Goal: Information Seeking & Learning: Learn about a topic

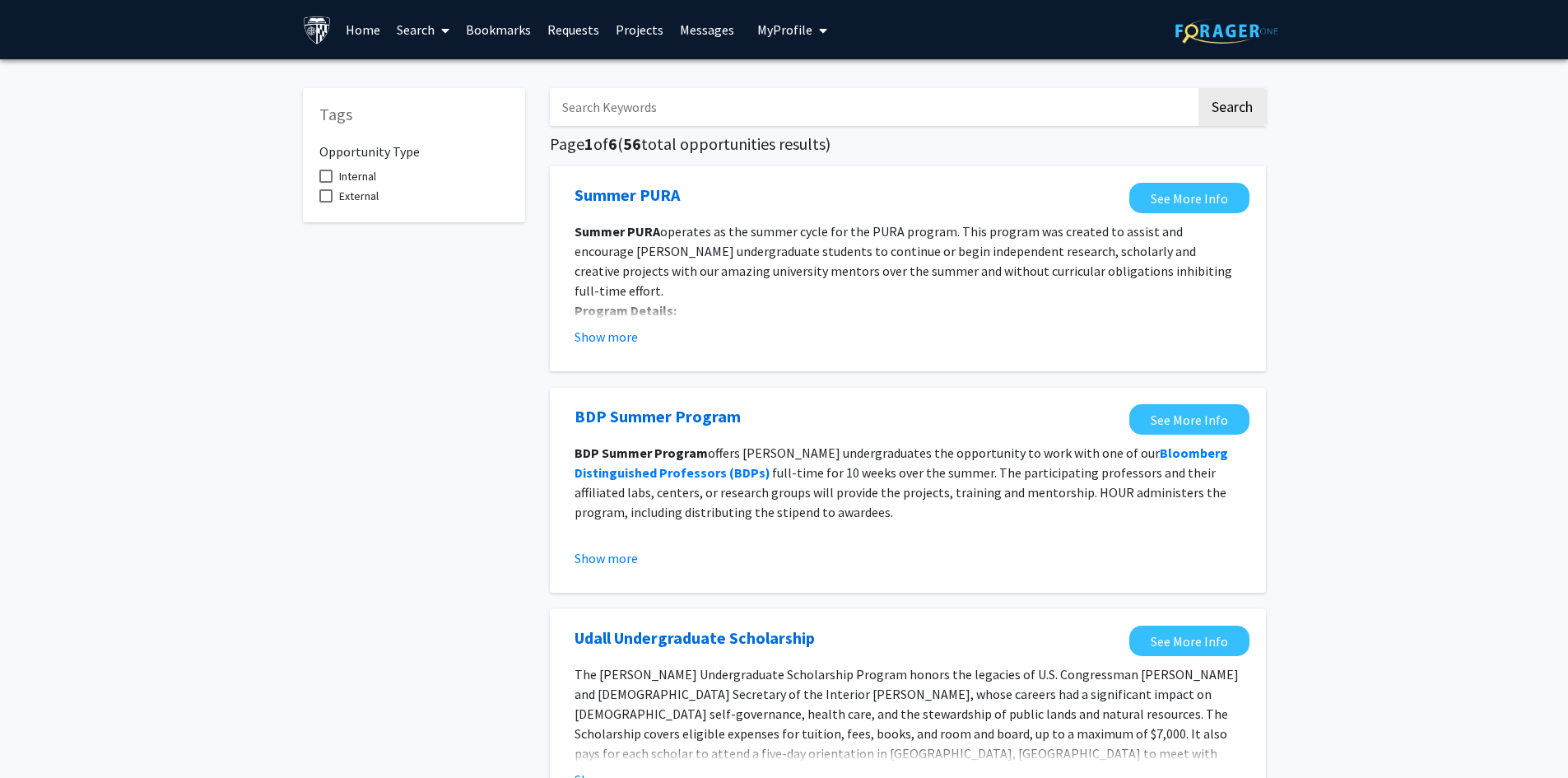
click at [748, 116] on input "Search Keywords" at bounding box center [873, 107] width 646 height 38
click at [1198, 88] on button "Search" at bounding box center [1232, 107] width 67 height 38
click at [641, 103] on input "Grad" at bounding box center [873, 107] width 646 height 38
click at [1198, 88] on button "Search" at bounding box center [1232, 107] width 67 height 38
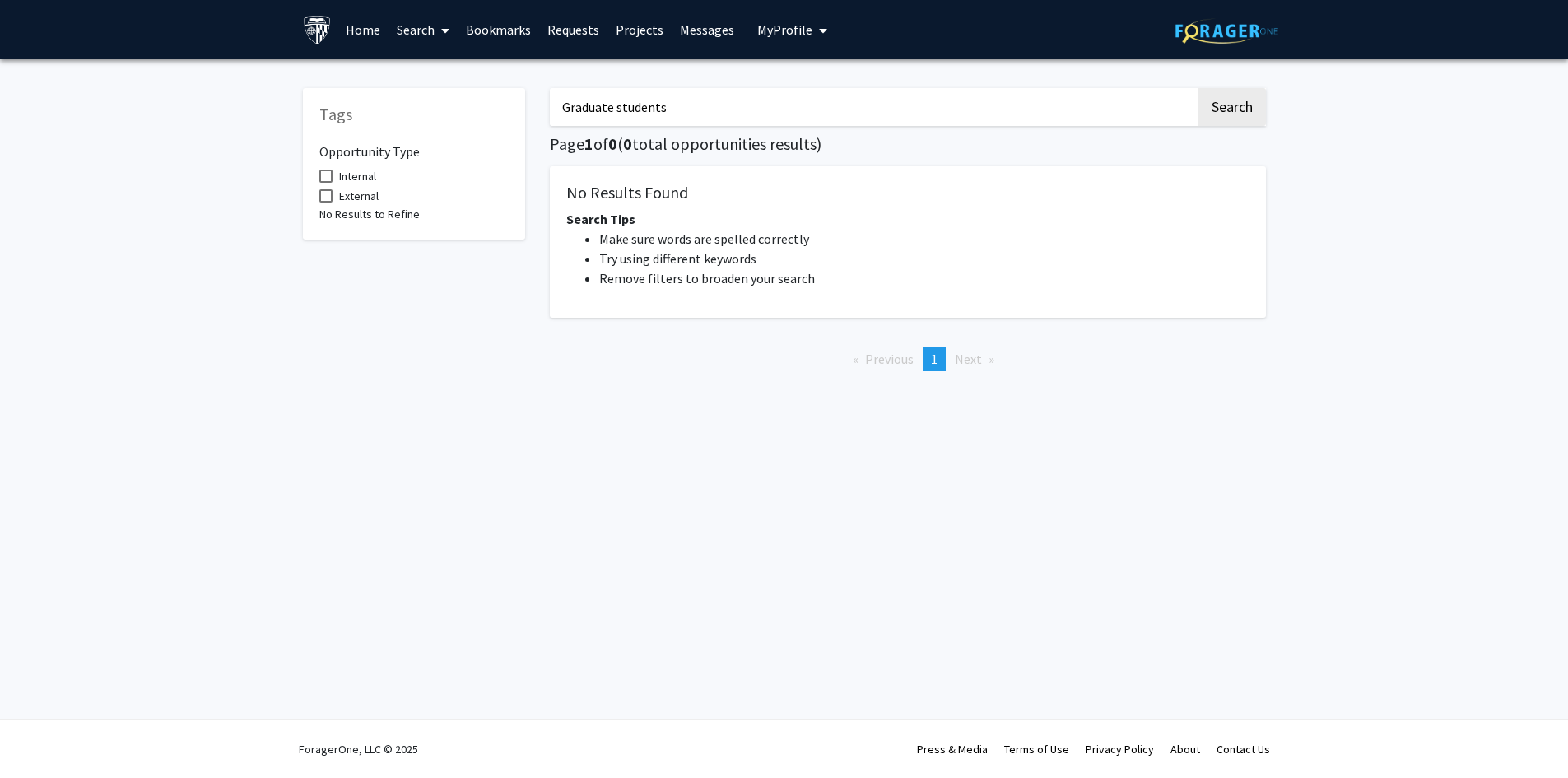
click at [1198, 88] on button "Search" at bounding box center [1232, 107] width 67 height 38
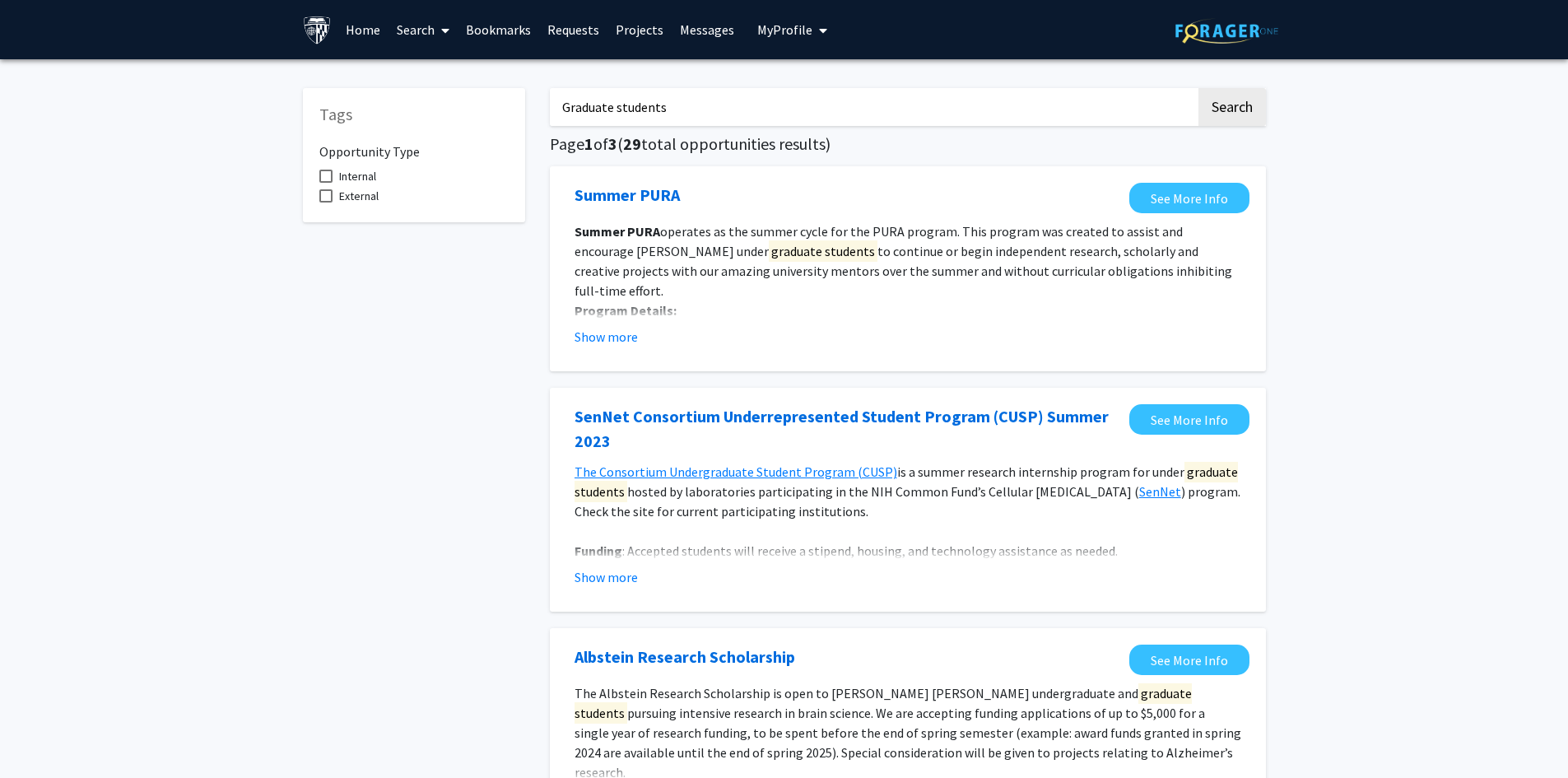
click at [557, 104] on input "Graduate students" at bounding box center [873, 107] width 646 height 38
type input "Graduate students"
click at [1198, 88] on button "Search" at bounding box center [1232, 107] width 67 height 38
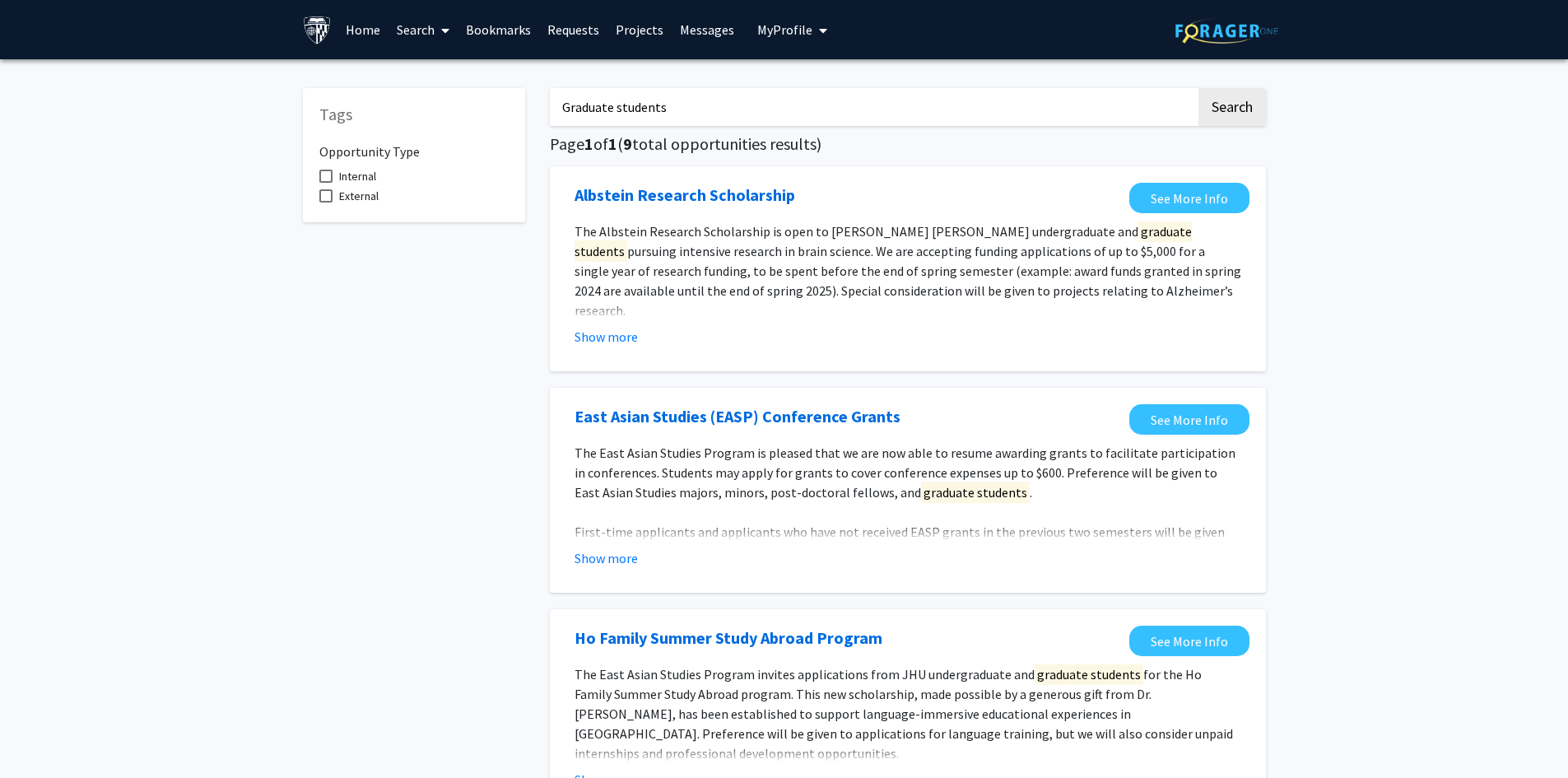
click at [709, 98] on input "Graduate students" at bounding box center [873, 107] width 646 height 38
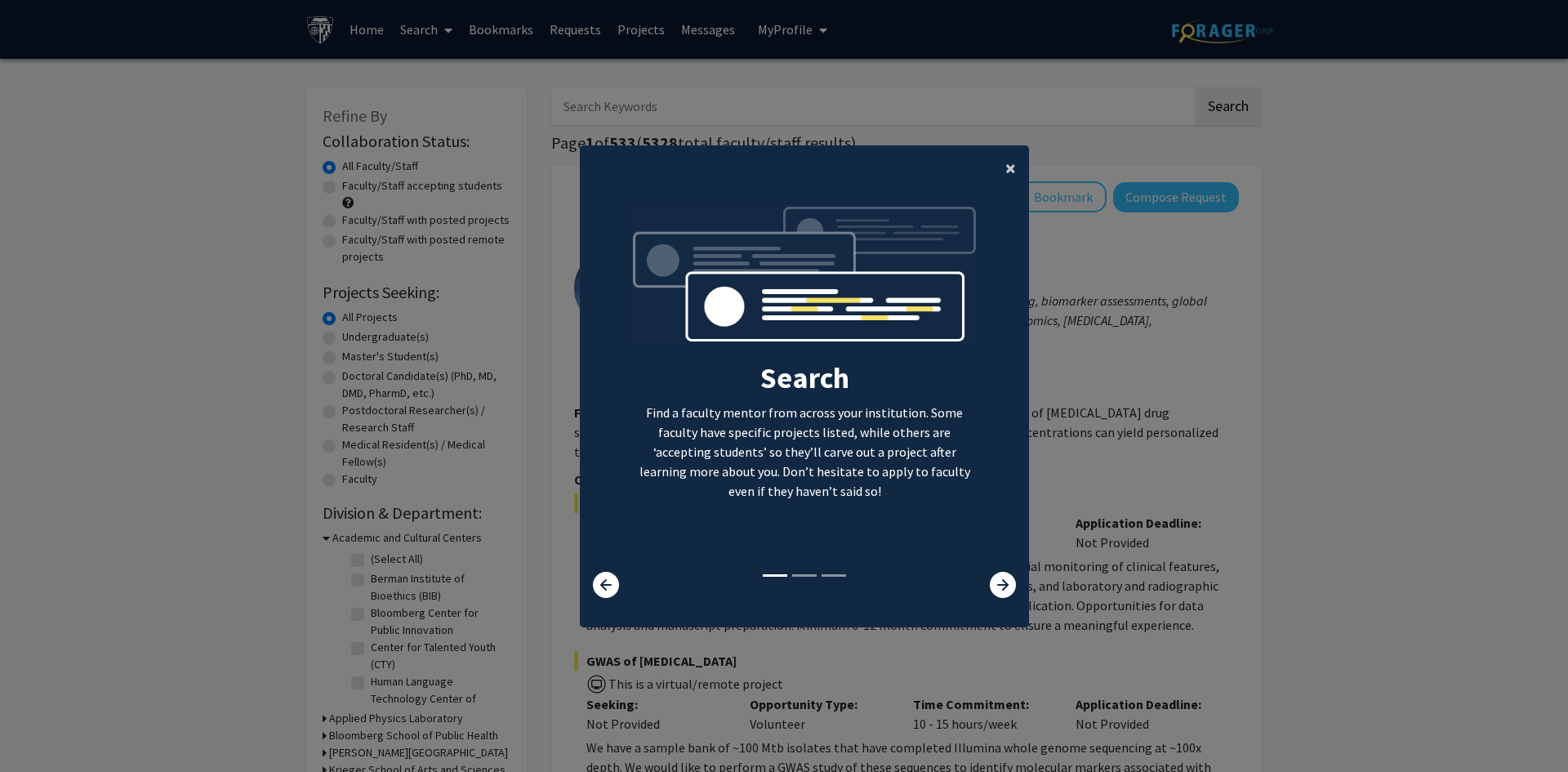
click at [1007, 172] on span "×" at bounding box center [1010, 168] width 11 height 25
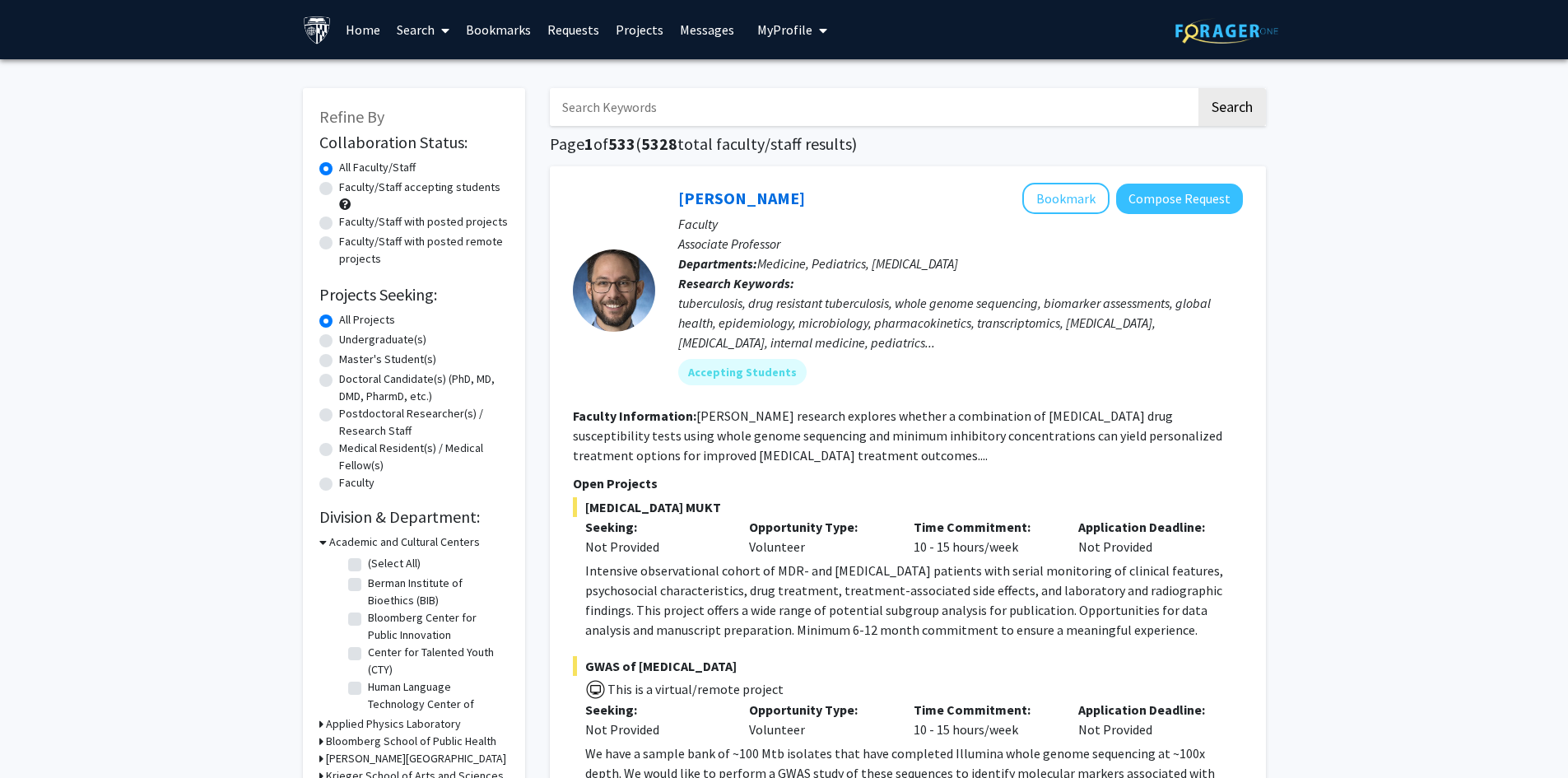
click at [339, 364] on label "Master's Student(s)" at bounding box center [388, 359] width 97 height 17
click at [339, 362] on input "Master's Student(s)" at bounding box center [345, 356] width 11 height 11
radio input "true"
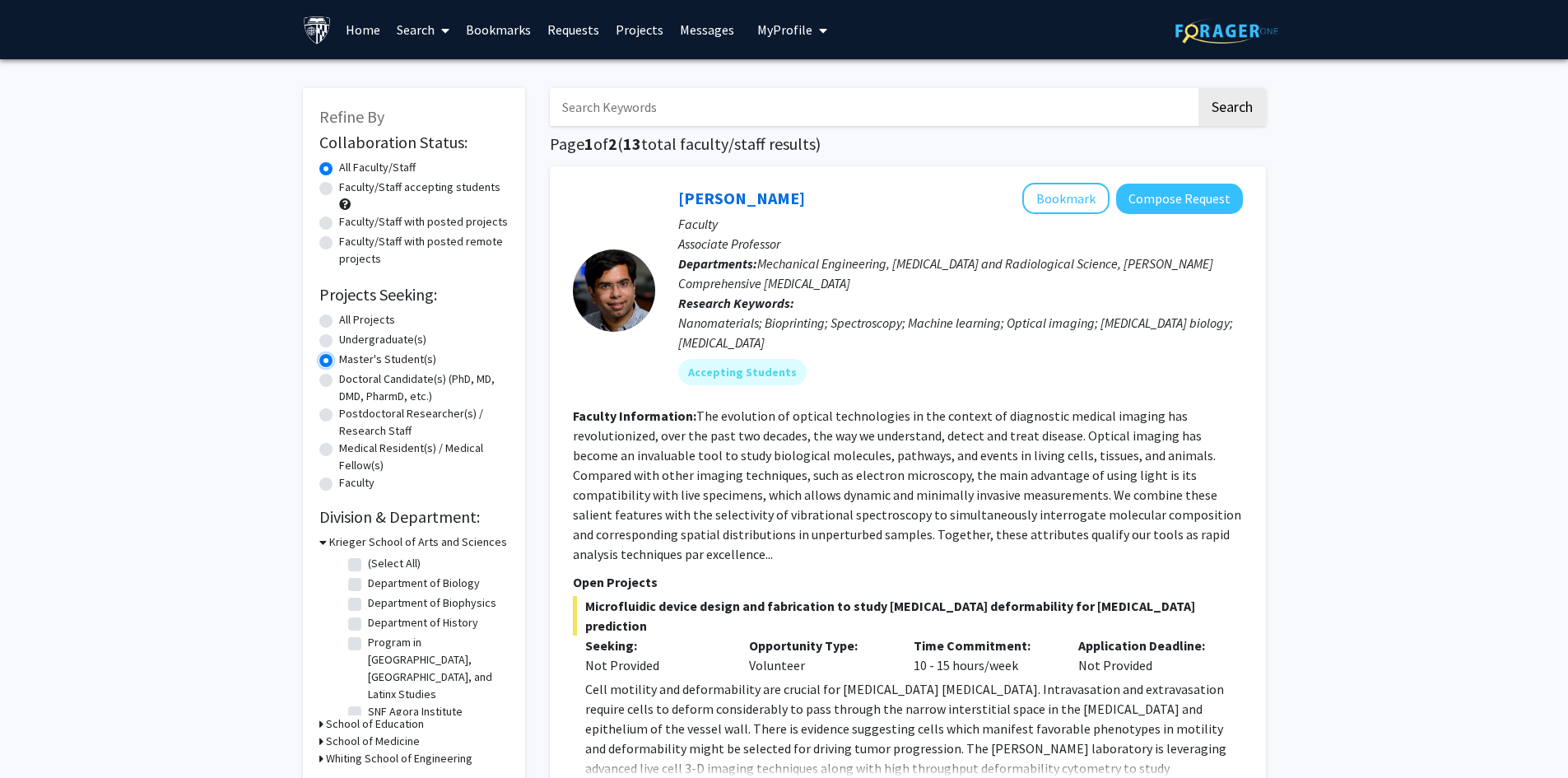
scroll to position [83, 0]
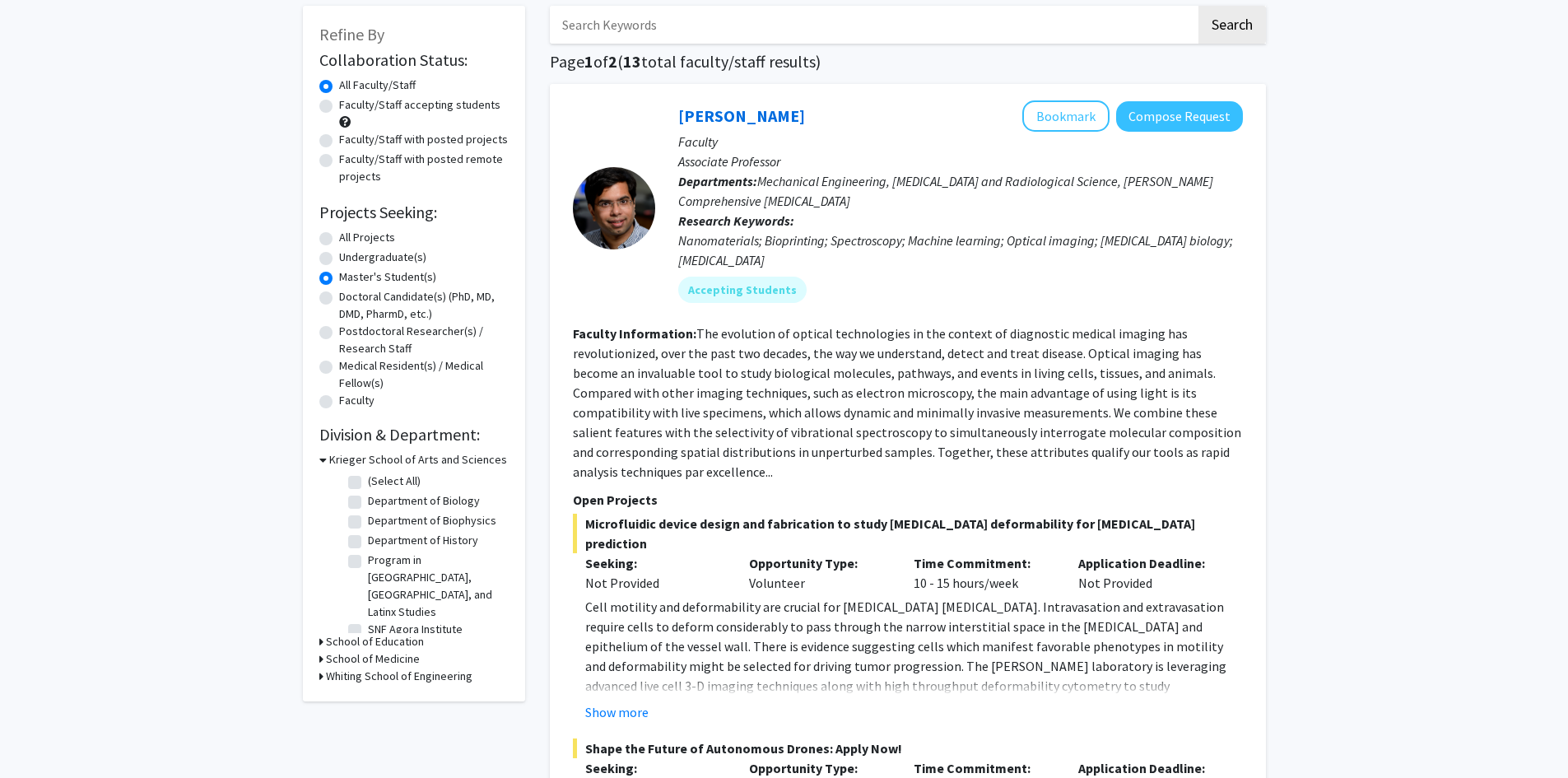
click at [340, 461] on h3 "Krieger School of Arts and Sciences" at bounding box center [418, 459] width 178 height 17
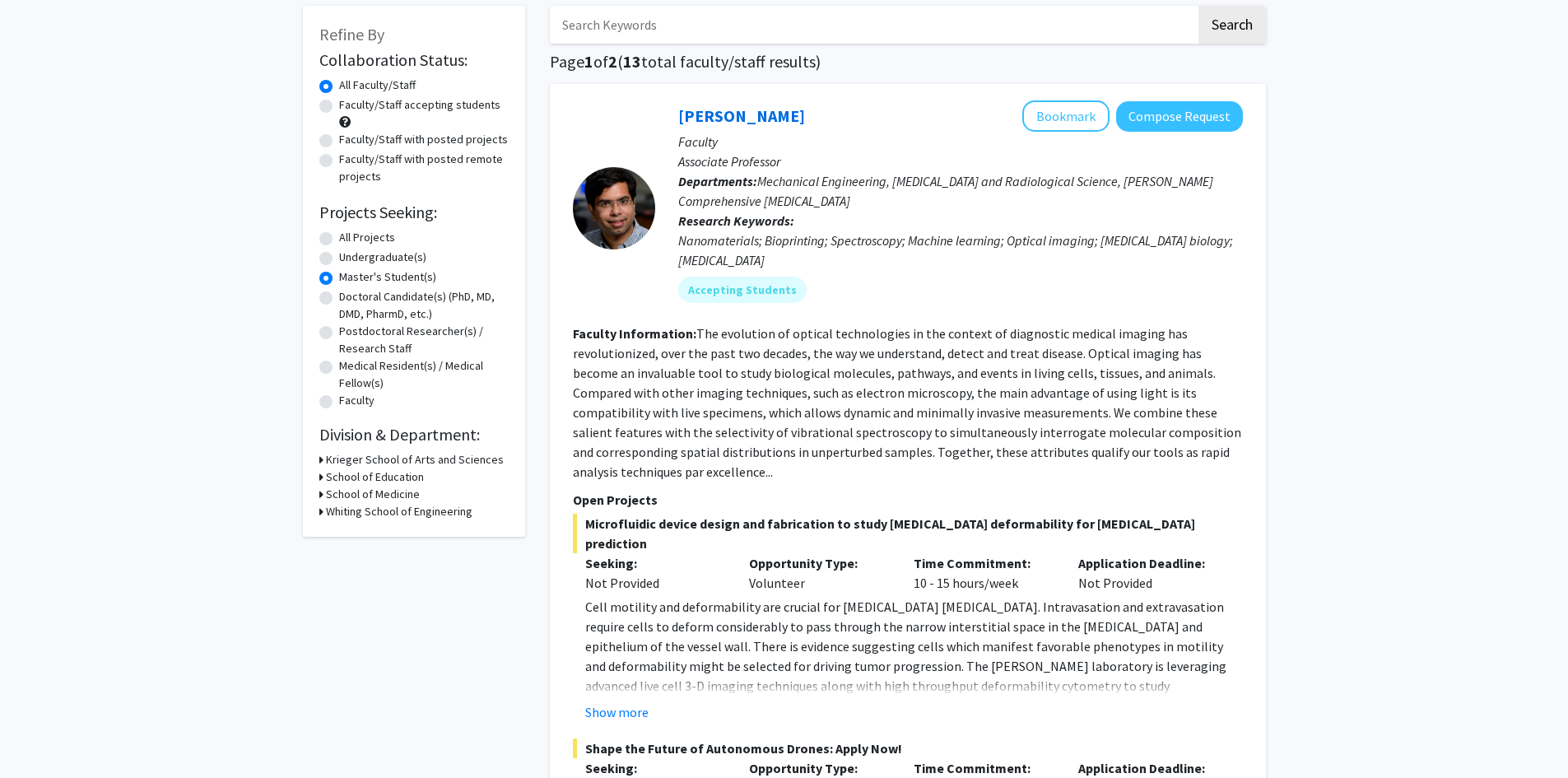
click at [358, 508] on h3 "Whiting School of Engineering" at bounding box center [399, 511] width 147 height 17
